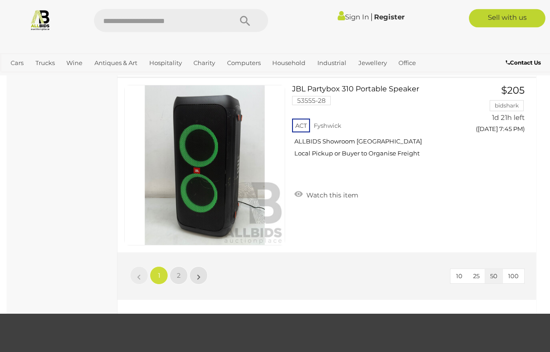
scroll to position [8793, 0]
click at [176, 272] on link "2" at bounding box center [179, 275] width 18 height 18
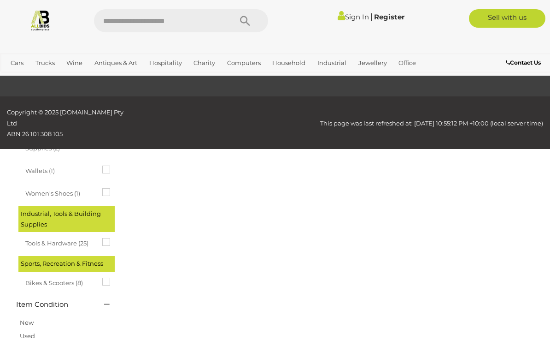
scroll to position [154, 0]
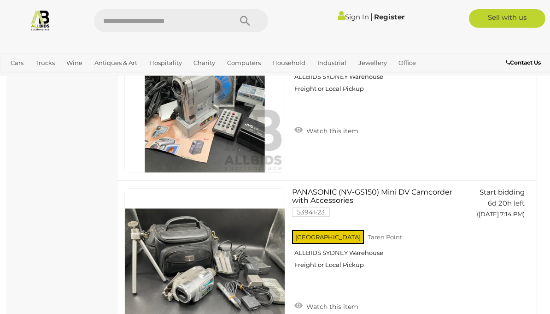
scroll to position [7809, 0]
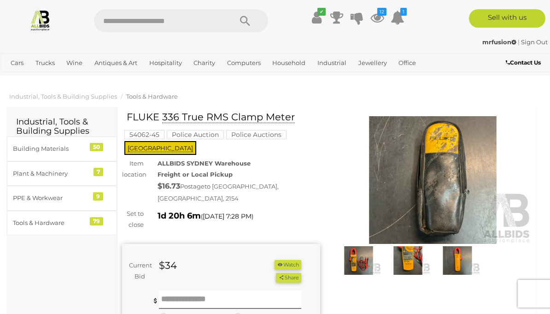
click at [400, 262] on img at bounding box center [408, 260] width 45 height 29
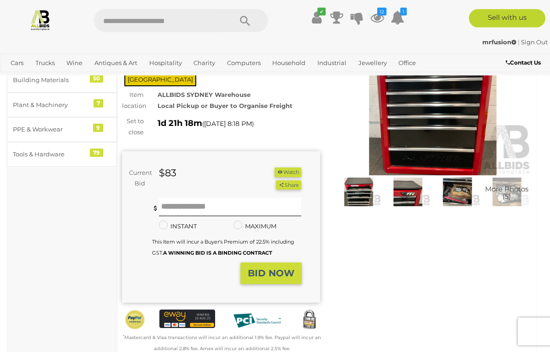
scroll to position [77, 0]
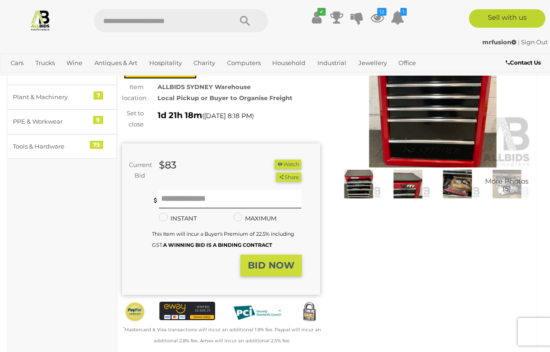
click at [460, 128] on img at bounding box center [433, 104] width 198 height 128
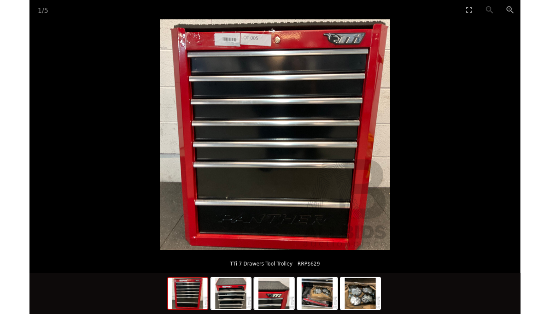
scroll to position [114, 0]
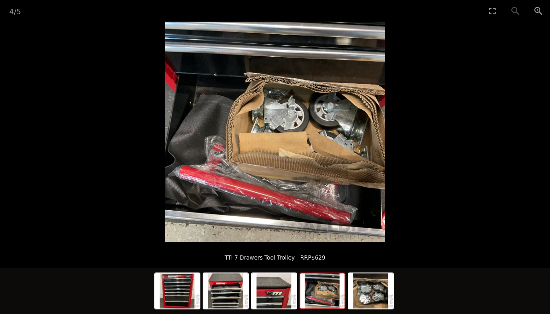
click at [520, 155] on picture at bounding box center [275, 132] width 550 height 220
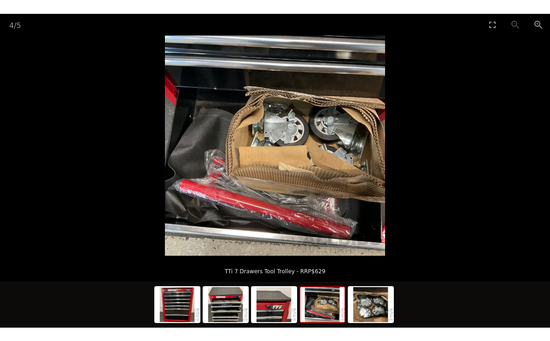
scroll to position [77, 0]
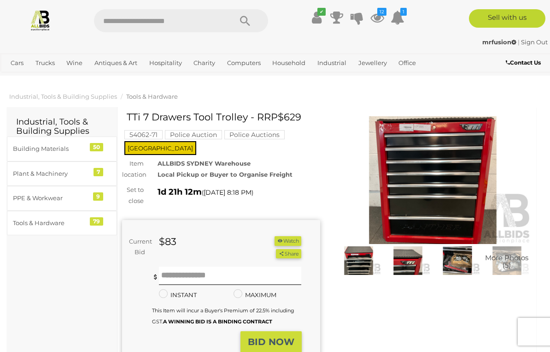
click at [445, 186] on img at bounding box center [433, 180] width 198 height 128
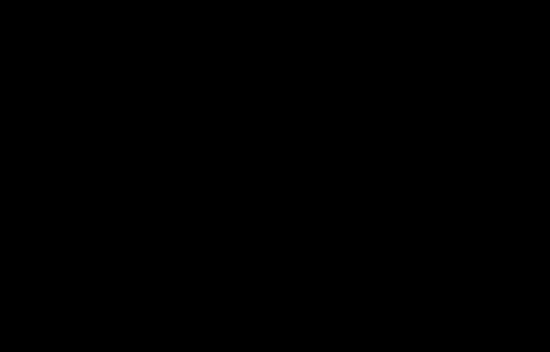
click at [444, 186] on picture at bounding box center [275, 151] width 550 height 258
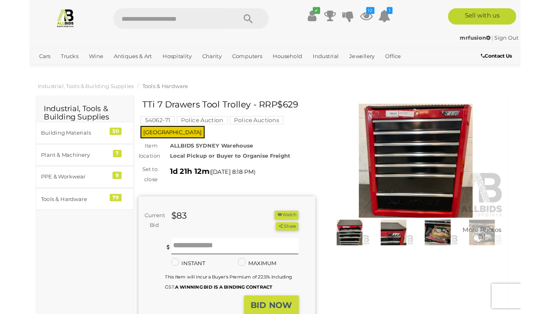
scroll to position [38, 0]
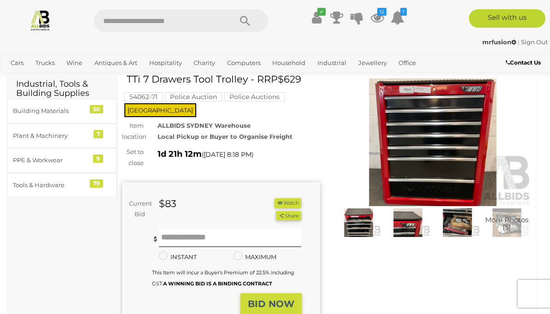
click at [397, 135] on img at bounding box center [433, 142] width 198 height 128
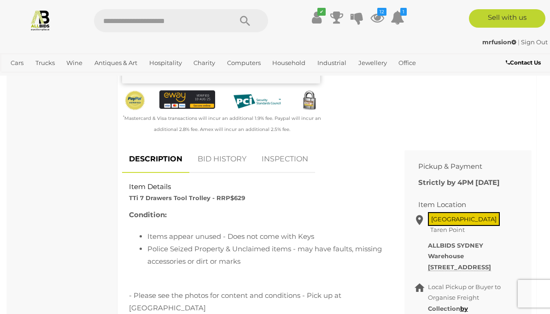
scroll to position [274, 0]
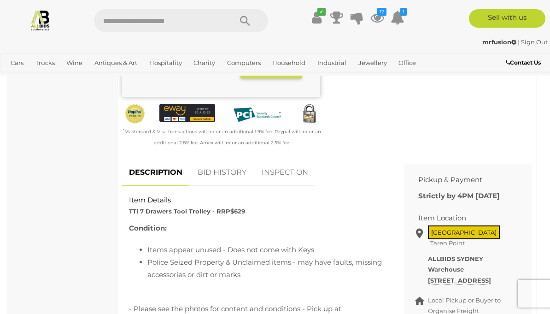
click at [225, 159] on link "BID HISTORY" at bounding box center [222, 172] width 63 height 27
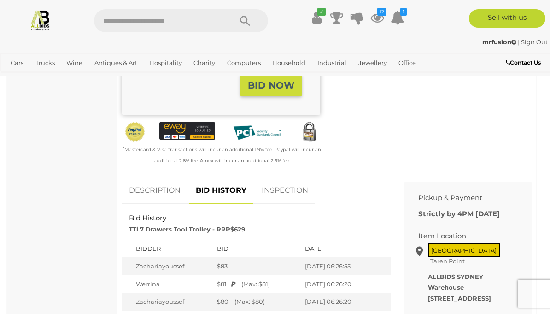
scroll to position [254, 0]
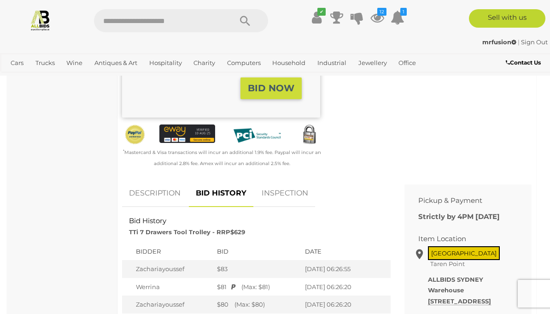
click at [289, 180] on link "INSPECTION" at bounding box center [285, 193] width 60 height 27
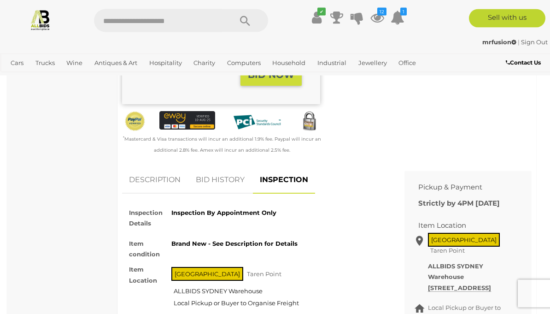
scroll to position [265, 0]
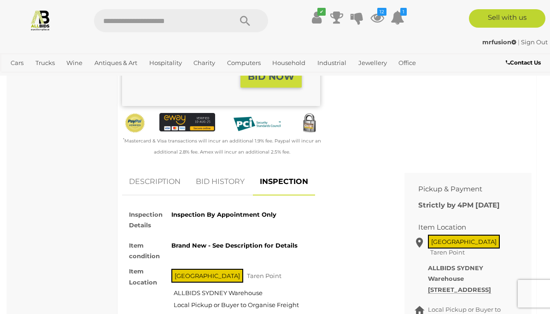
click at [223, 171] on link "BID HISTORY" at bounding box center [220, 181] width 63 height 27
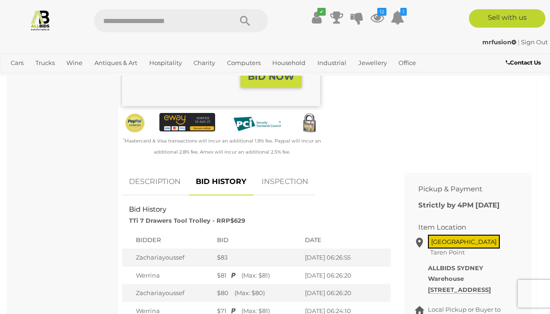
click at [148, 169] on link "DESCRIPTION" at bounding box center [154, 181] width 65 height 27
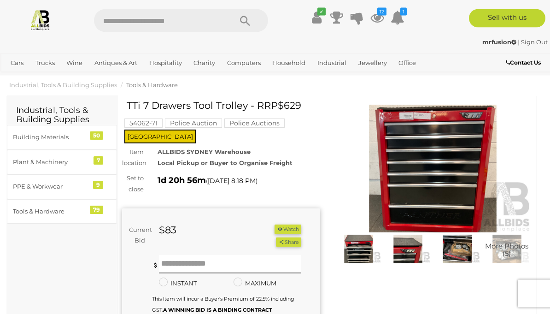
scroll to position [0, 0]
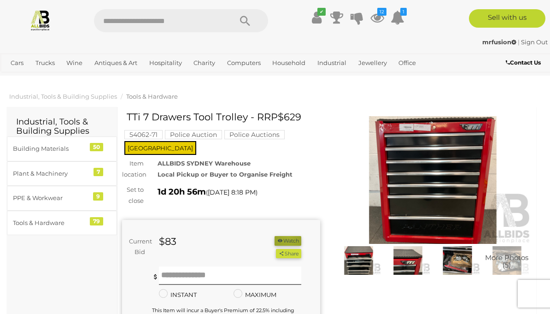
click at [286, 236] on button "Watch" at bounding box center [288, 241] width 27 height 10
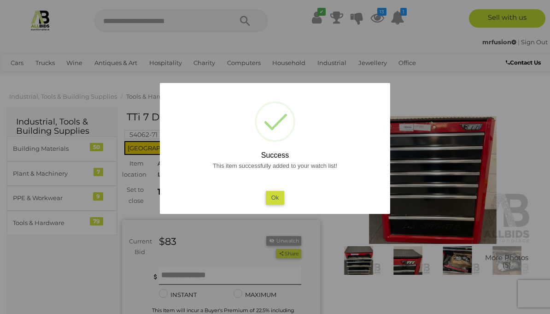
click at [281, 201] on button "Ok" at bounding box center [275, 197] width 19 height 13
